Goal: Entertainment & Leisure: Consume media (video, audio)

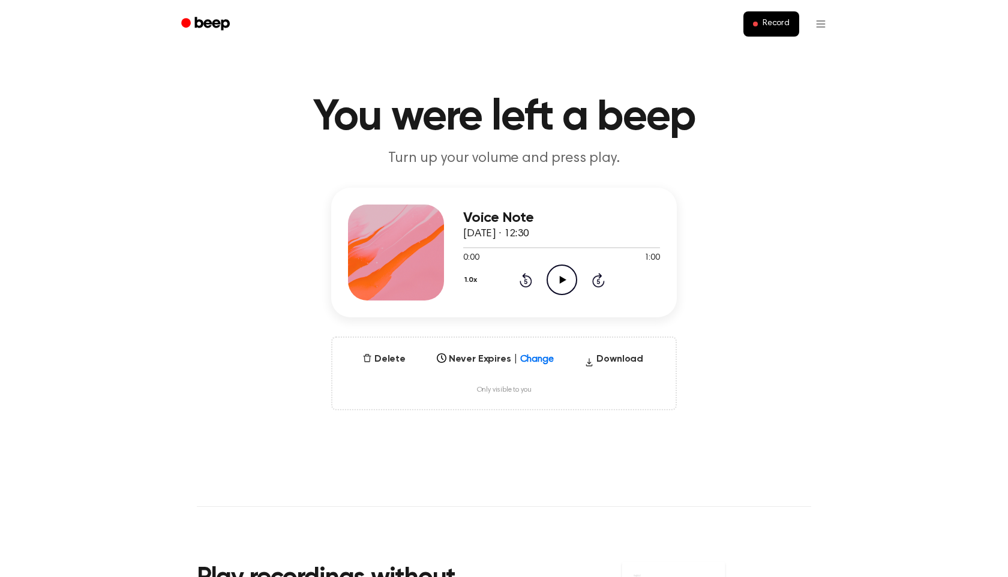
click at [564, 284] on icon "Play Audio" at bounding box center [562, 280] width 31 height 31
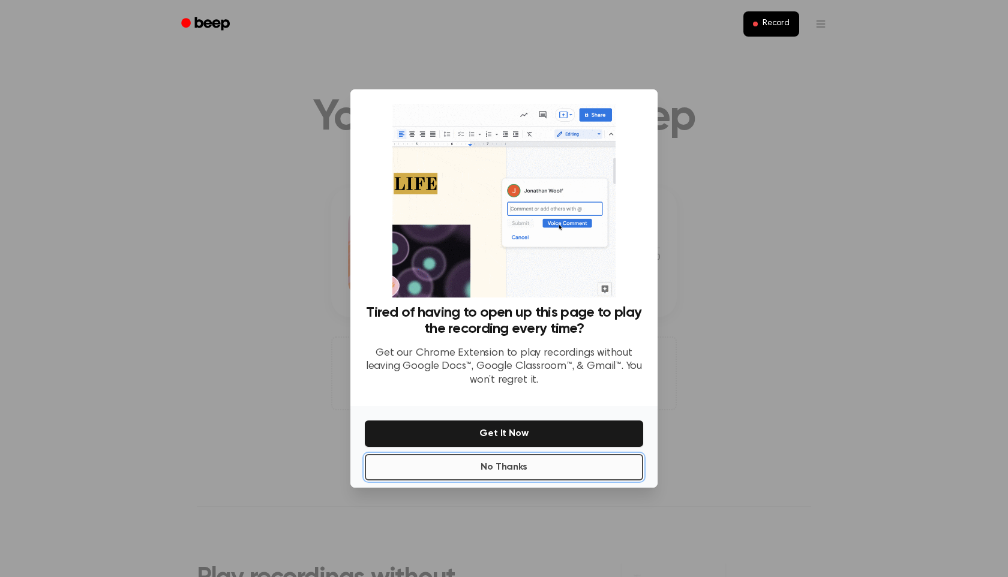
click at [529, 465] on button "No Thanks" at bounding box center [504, 467] width 278 height 26
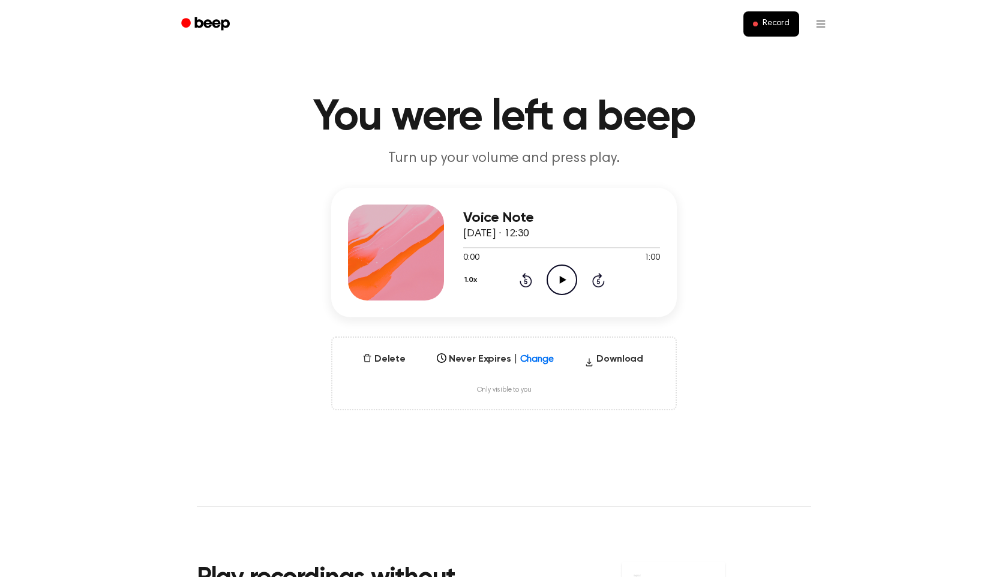
click at [562, 277] on icon "Play Audio" at bounding box center [562, 280] width 31 height 31
click at [562, 278] on icon "Pause Audio" at bounding box center [562, 280] width 31 height 31
click at [554, 275] on icon "Play Audio" at bounding box center [562, 280] width 31 height 31
